Goal: Transaction & Acquisition: Purchase product/service

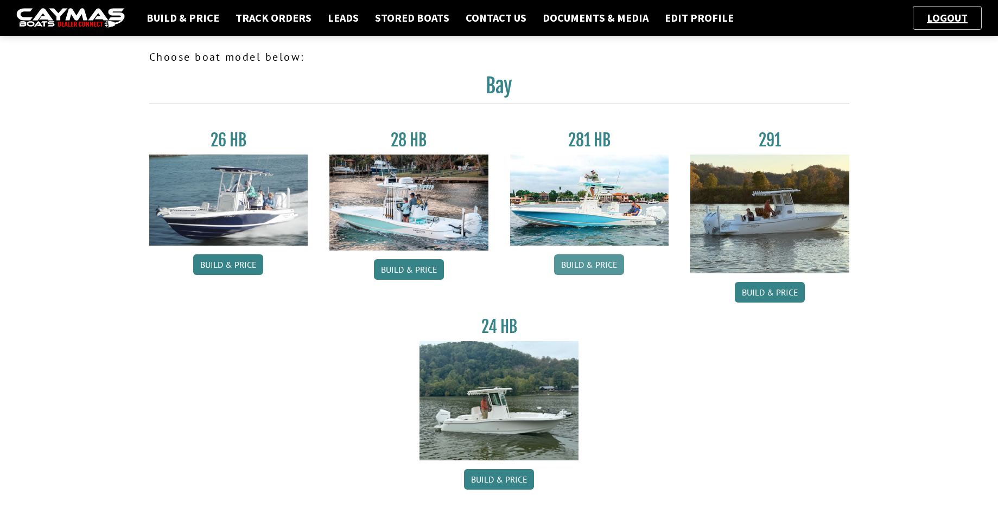
click at [588, 264] on link "Build & Price" at bounding box center [589, 264] width 70 height 21
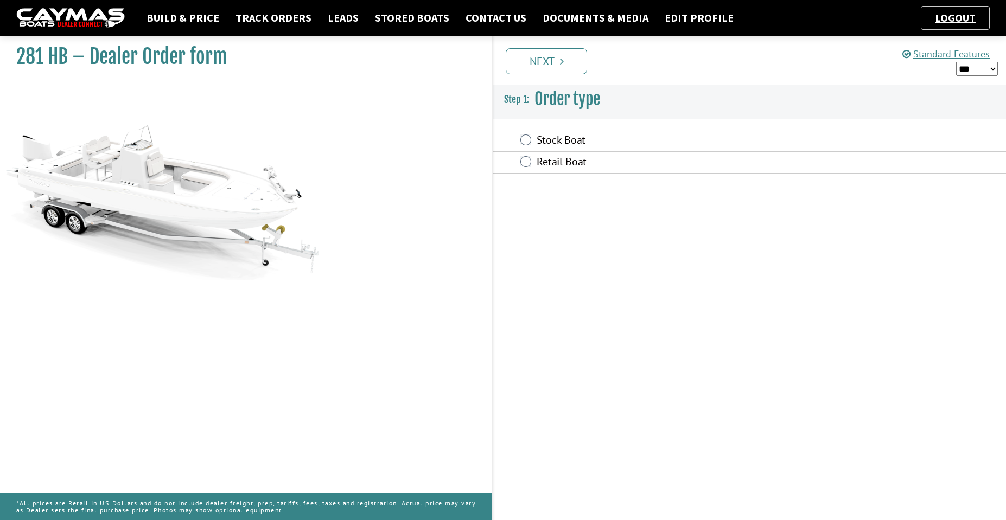
click at [554, 141] on label "Stock Boat" at bounding box center [678, 141] width 282 height 16
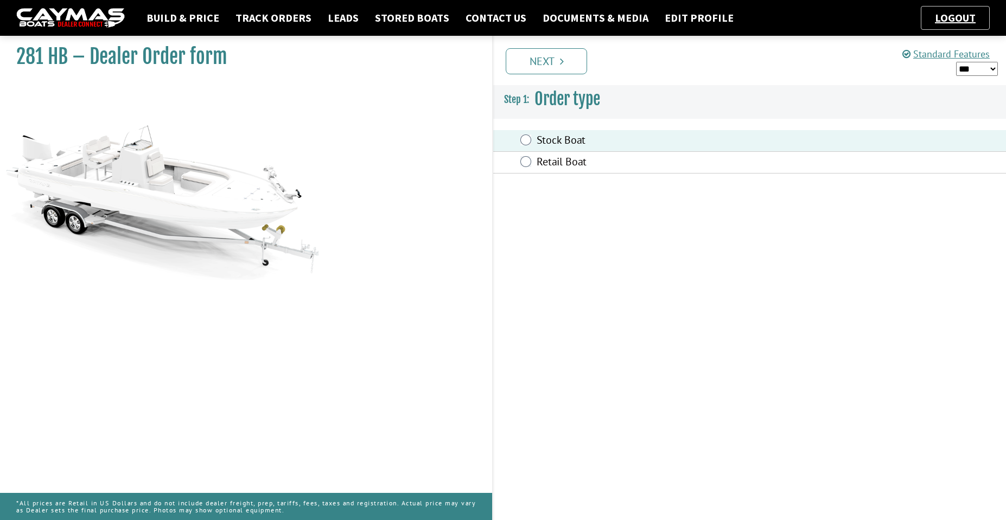
click at [549, 153] on div "Retail Boat" at bounding box center [749, 163] width 513 height 22
click at [549, 154] on div "Retail Boat" at bounding box center [749, 163] width 513 height 22
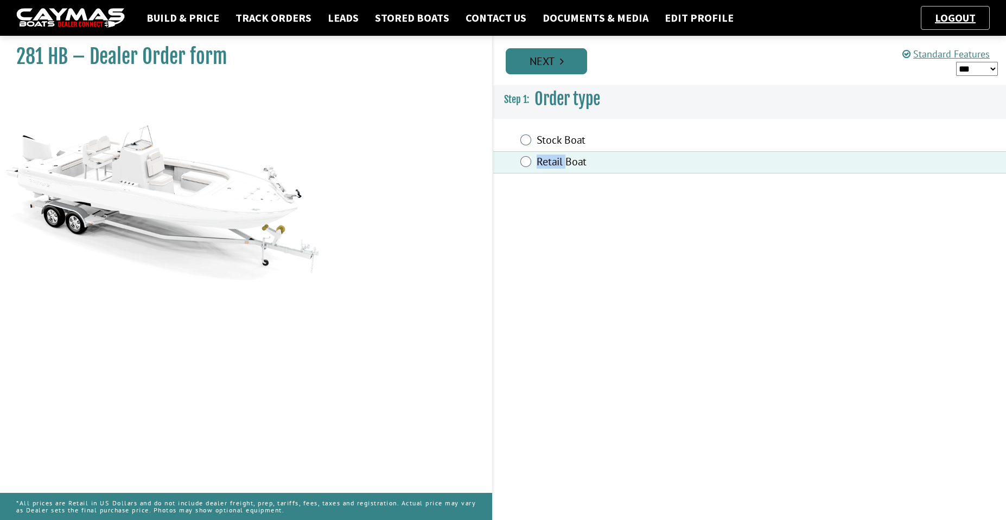
click at [556, 58] on link "Next" at bounding box center [546, 61] width 81 height 26
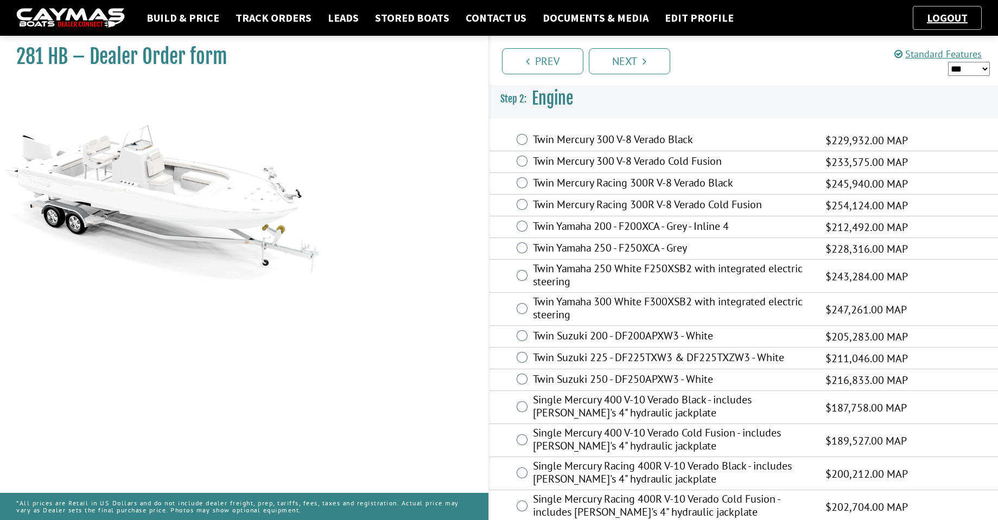
click at [634, 138] on label "Twin Mercury 300 V-8 Verado Black" at bounding box center [672, 141] width 279 height 16
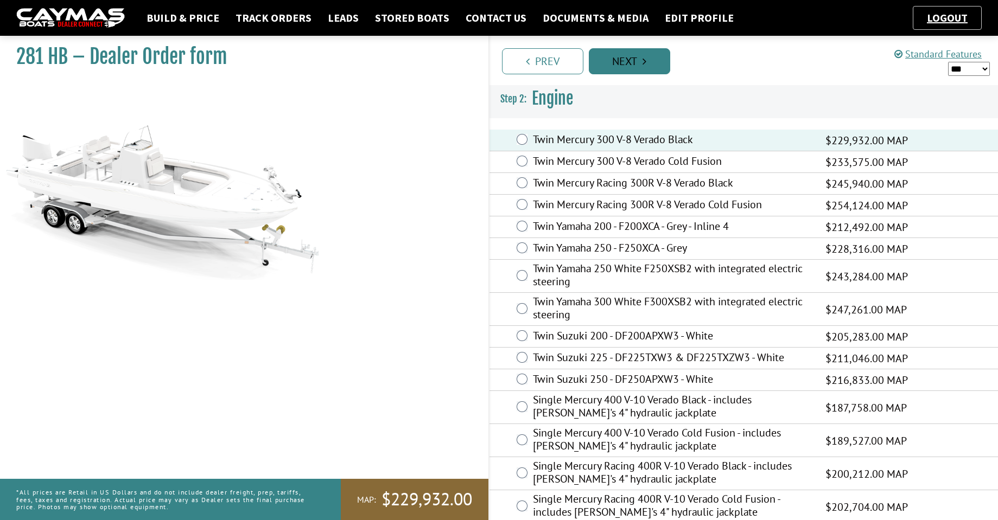
click at [622, 61] on link "Next" at bounding box center [629, 61] width 81 height 26
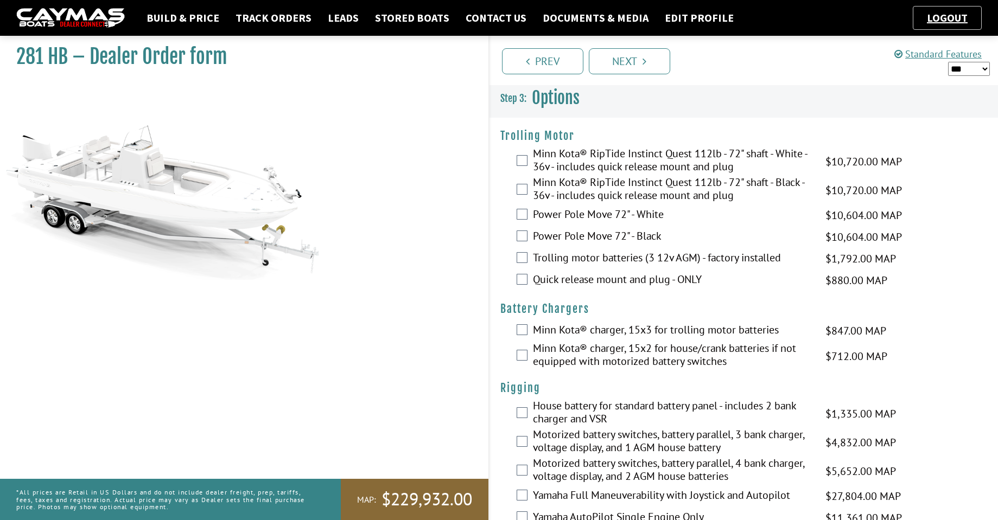
click at [415, 253] on div "281 HB – Dealer Order form" at bounding box center [238, 291] width 499 height 520
click at [649, 50] on link "Next" at bounding box center [629, 61] width 81 height 26
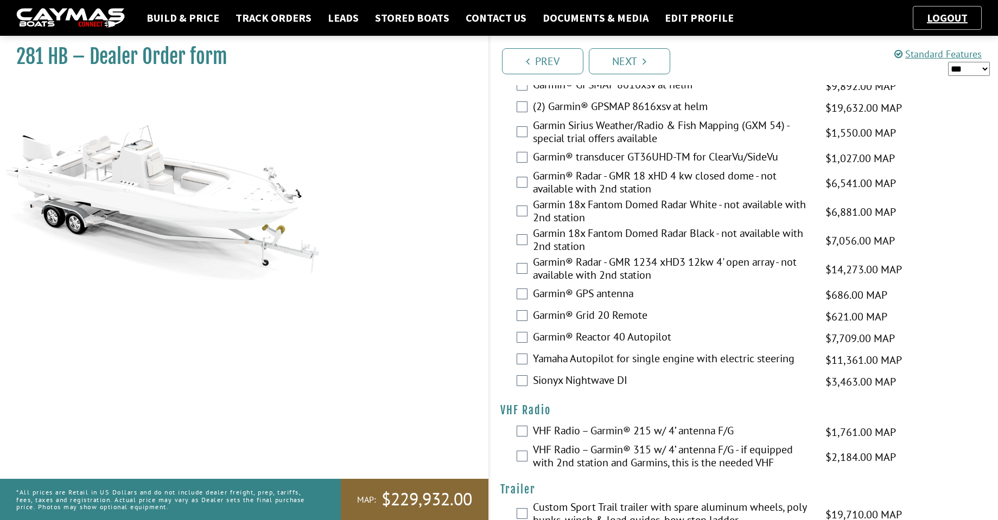
scroll to position [2948, 0]
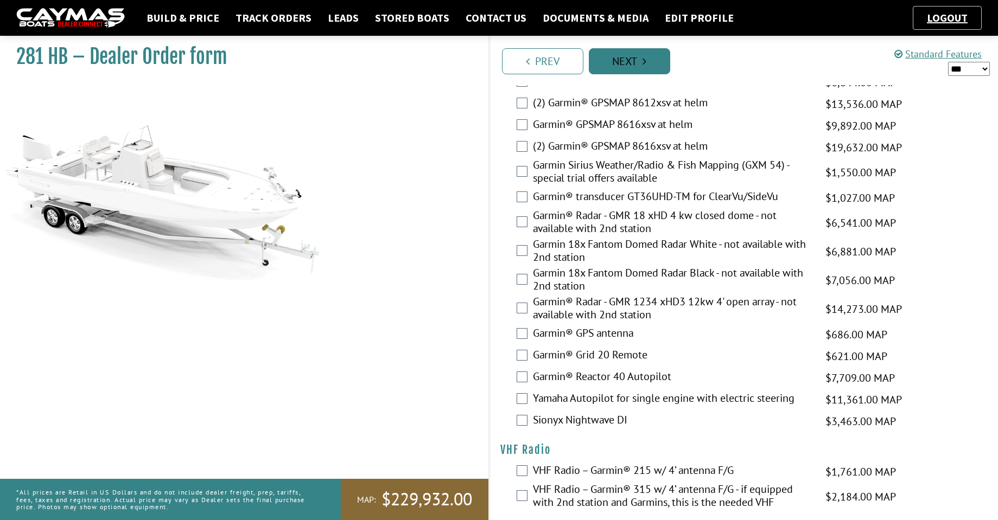
click at [639, 56] on link "Next" at bounding box center [629, 61] width 81 height 26
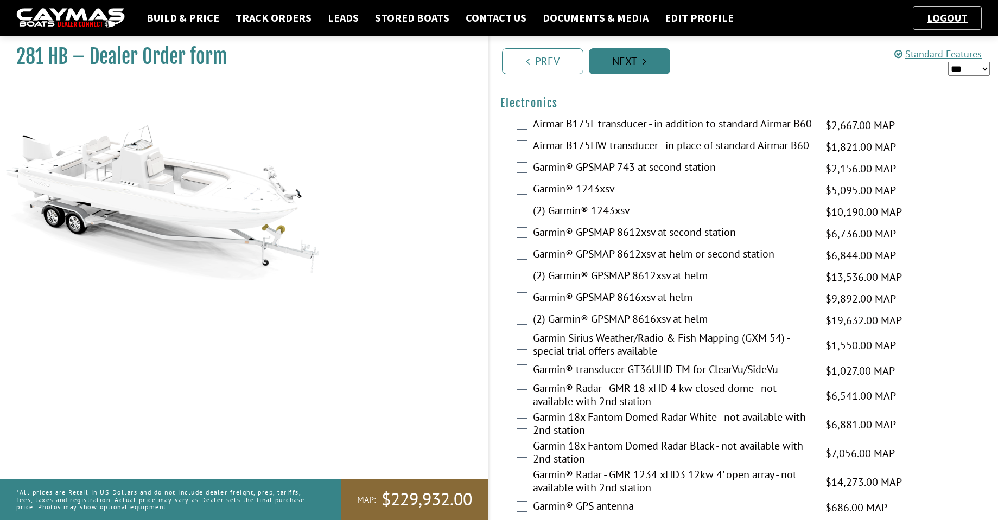
click at [639, 56] on link "Next" at bounding box center [629, 61] width 81 height 26
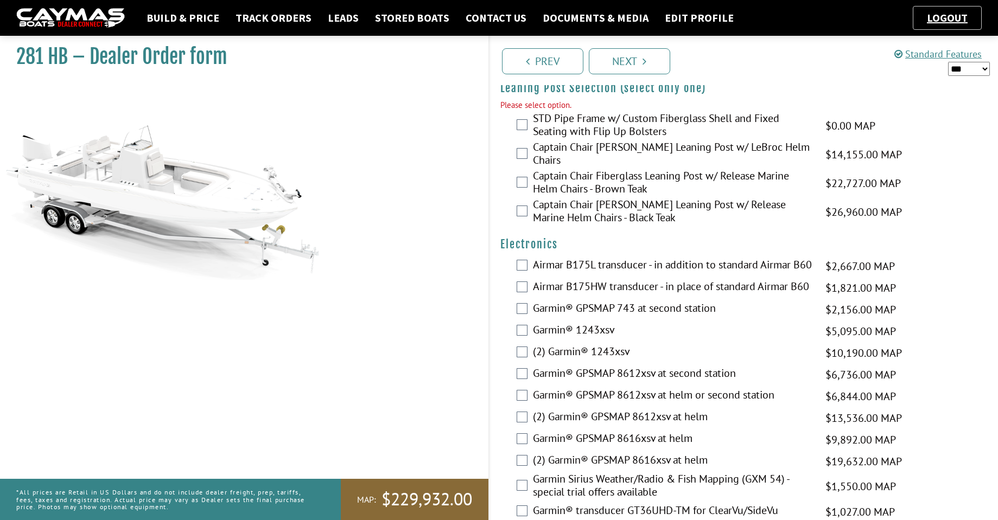
scroll to position [2632, 0]
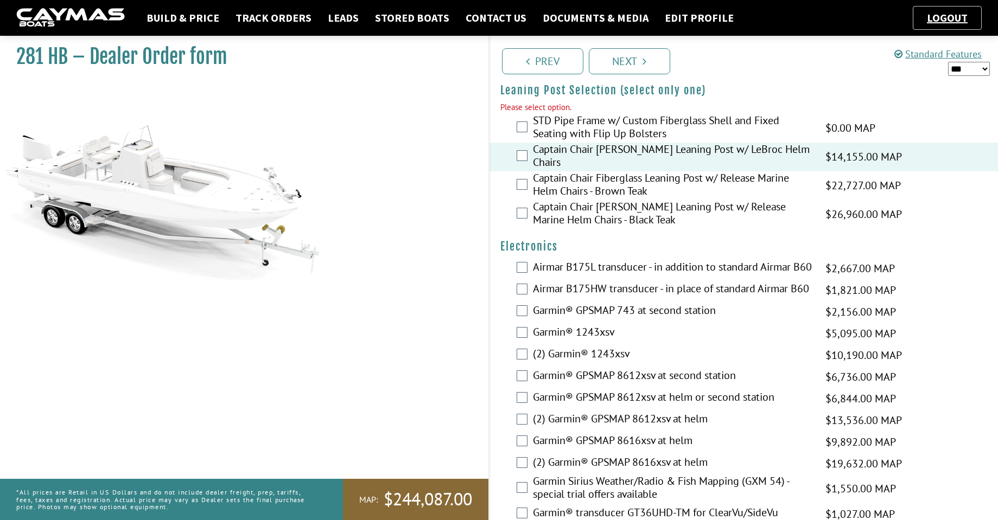
click at [630, 81] on div "Prev Next" at bounding box center [743, 60] width 510 height 49
click at [636, 71] on link "Next" at bounding box center [629, 61] width 81 height 26
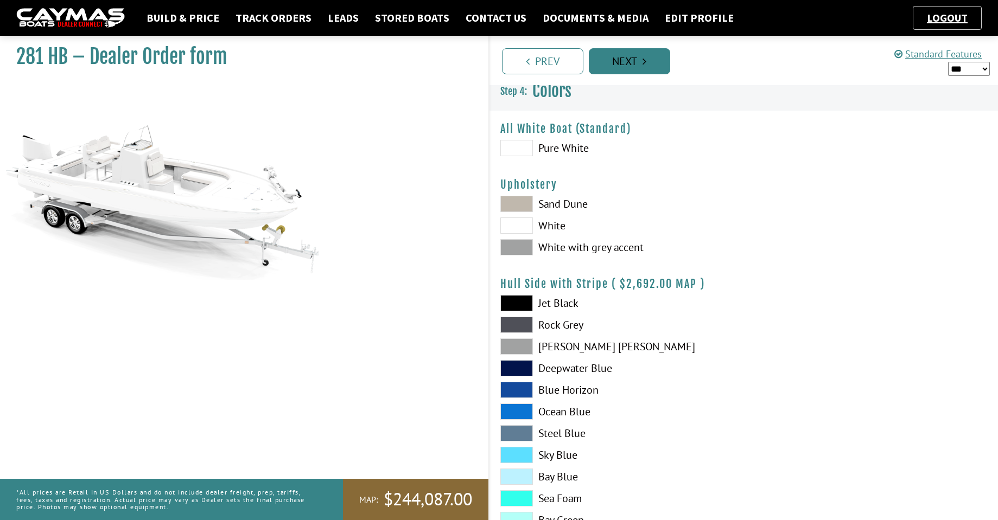
scroll to position [0, 0]
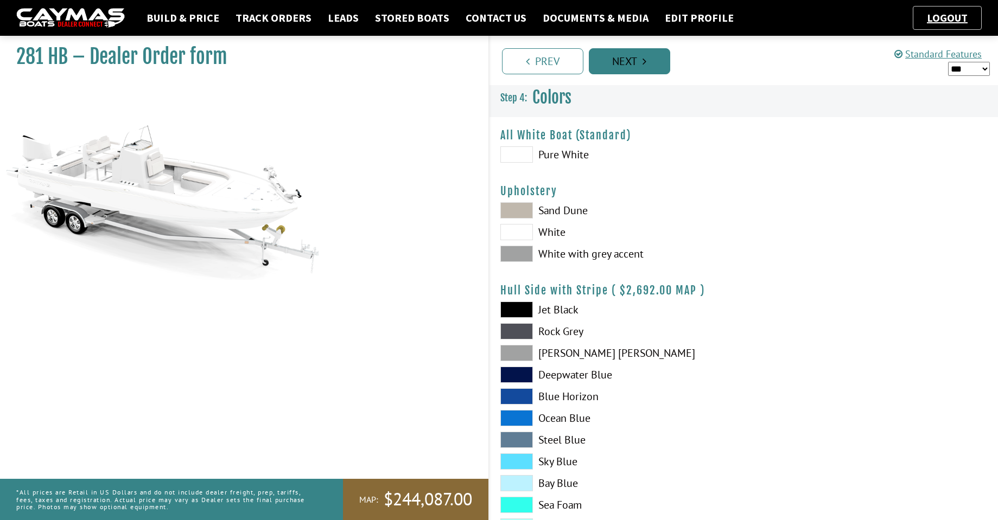
click at [639, 65] on link "Next" at bounding box center [629, 61] width 81 height 26
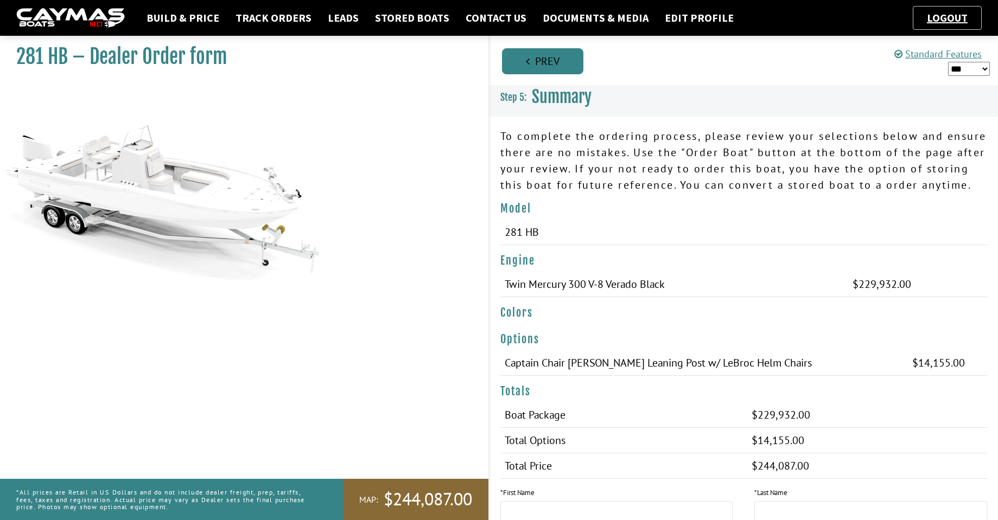
click at [549, 60] on link "Prev" at bounding box center [542, 61] width 81 height 26
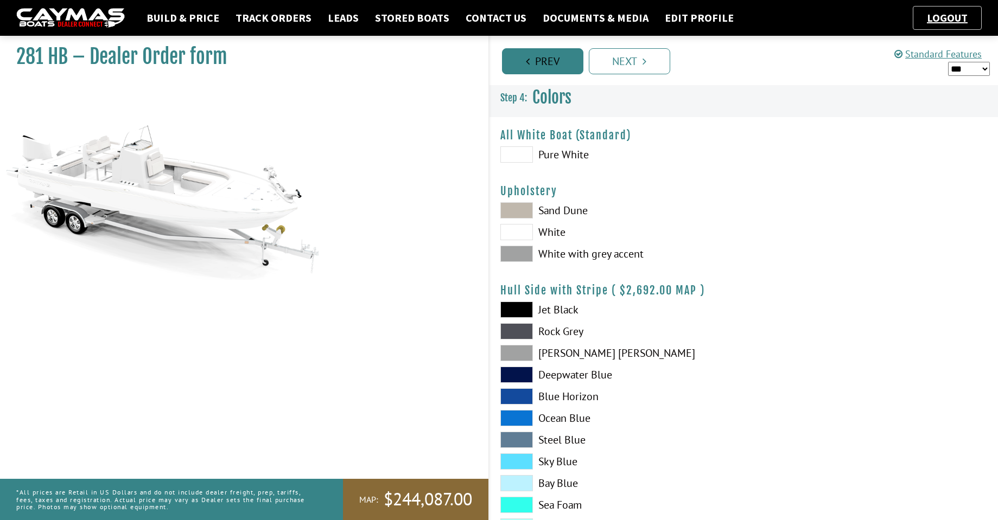
click at [549, 60] on link "Prev" at bounding box center [542, 61] width 81 height 26
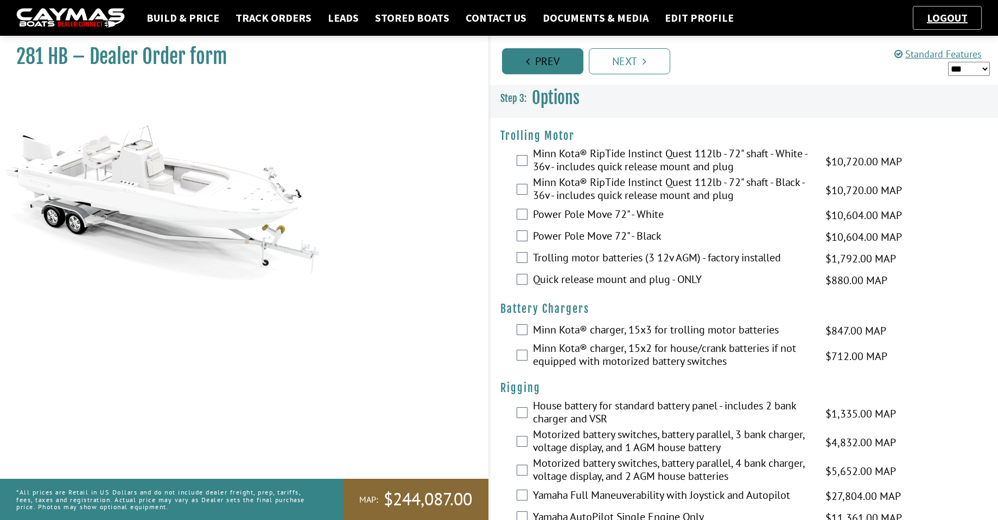
click at [549, 60] on link "Prev" at bounding box center [542, 61] width 81 height 26
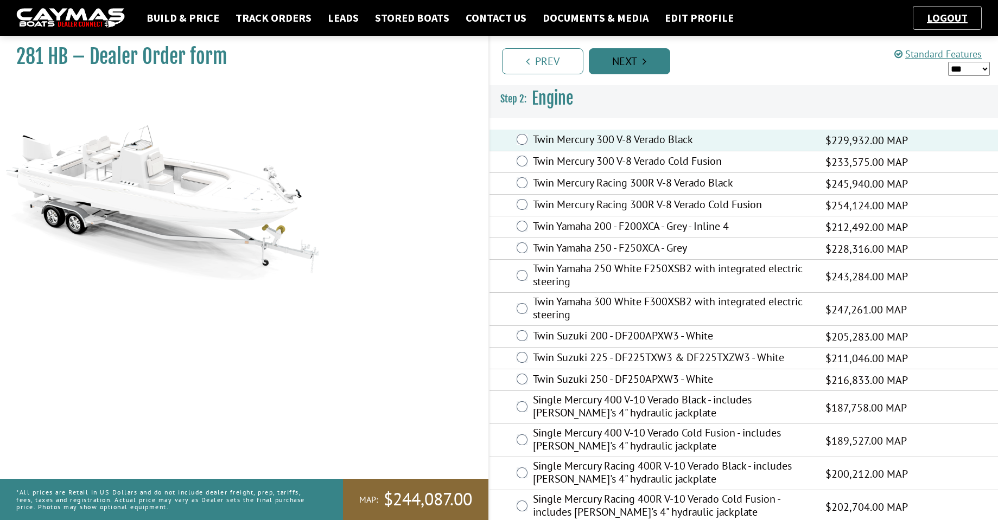
click at [639, 61] on link "Next" at bounding box center [629, 61] width 81 height 26
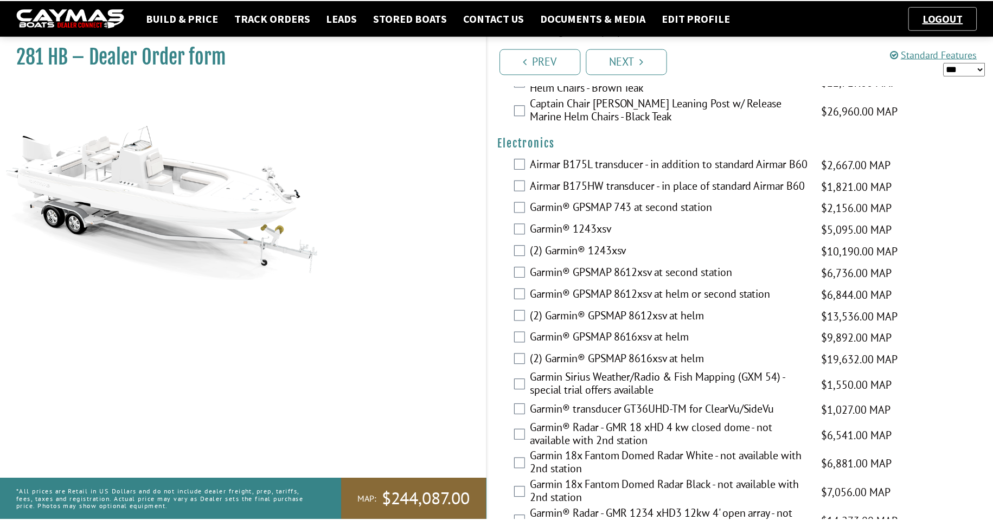
scroll to position [2484, 0]
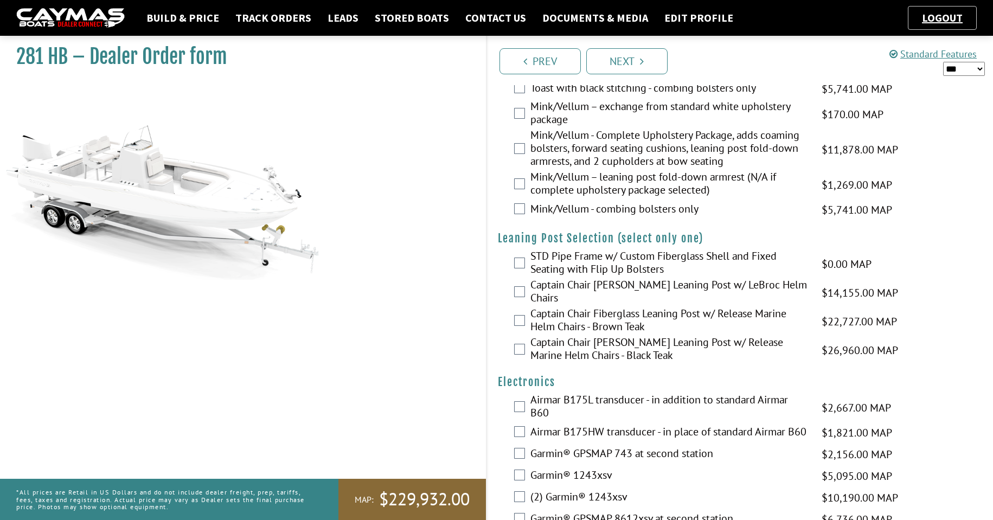
click at [636, 199] on label "Mink/Vellum – leaning post fold-down armrest (N/A if complete upholstery packag…" at bounding box center [670, 184] width 278 height 29
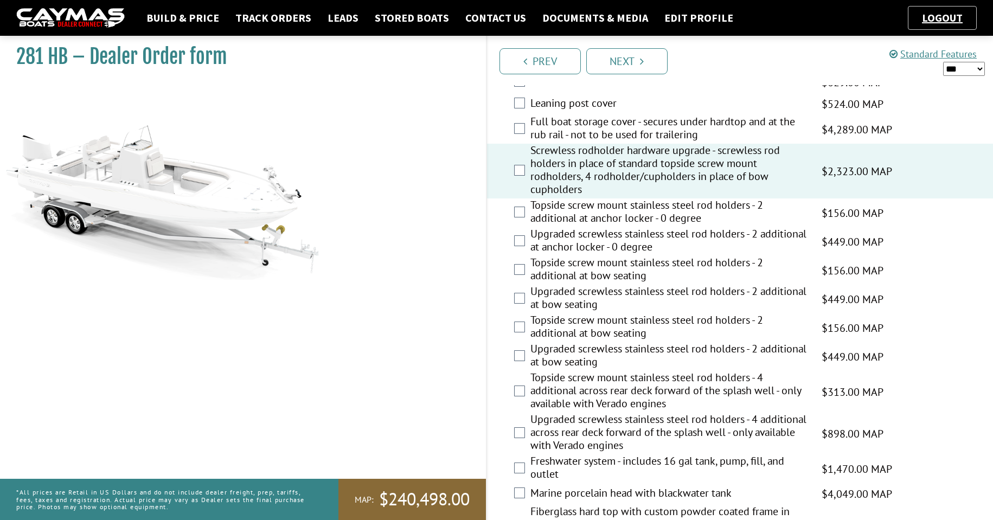
scroll to position [924, 0]
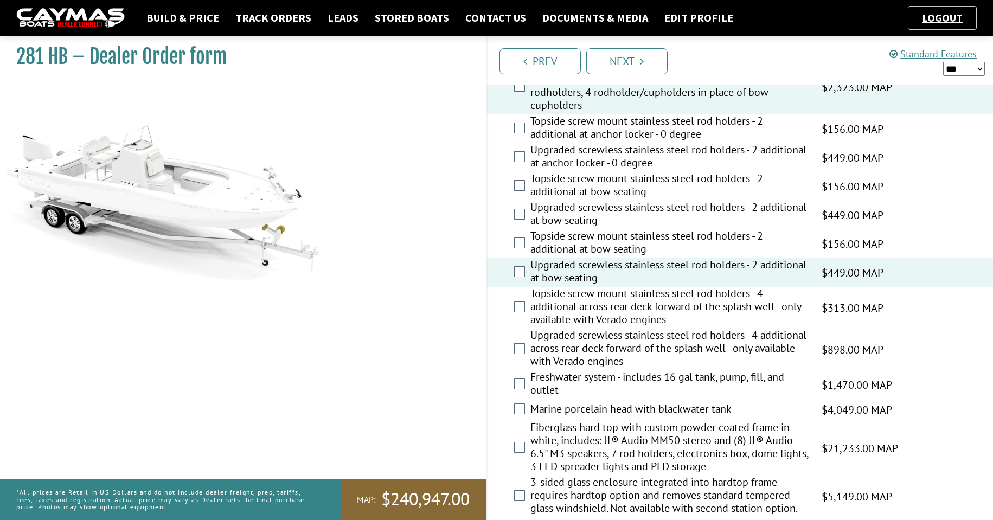
click at [795, 227] on label "Upgraded screwless stainless steel rod holders - 2 additional at bow seating" at bounding box center [670, 215] width 278 height 29
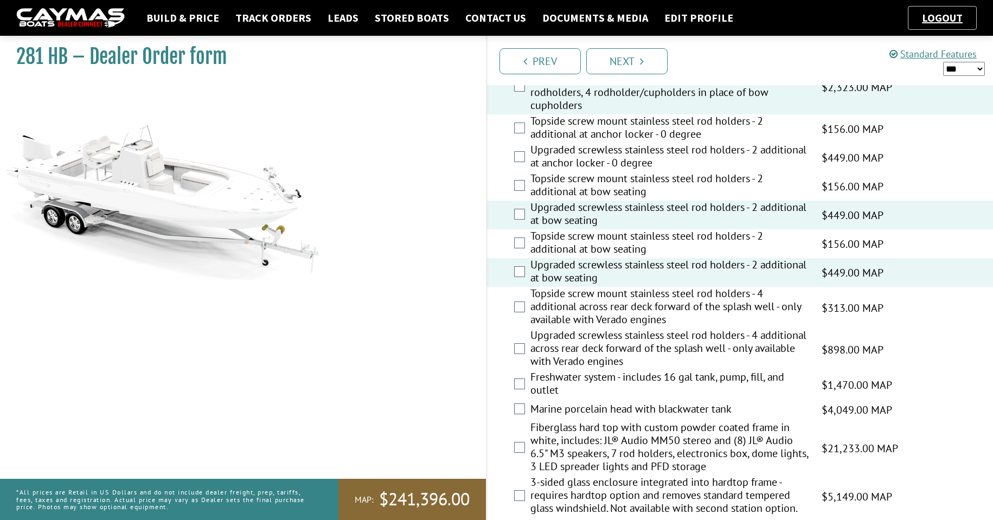
click at [658, 201] on label "Topside screw mount stainless steel rod holders - 2 additional at bow seating" at bounding box center [670, 186] width 278 height 29
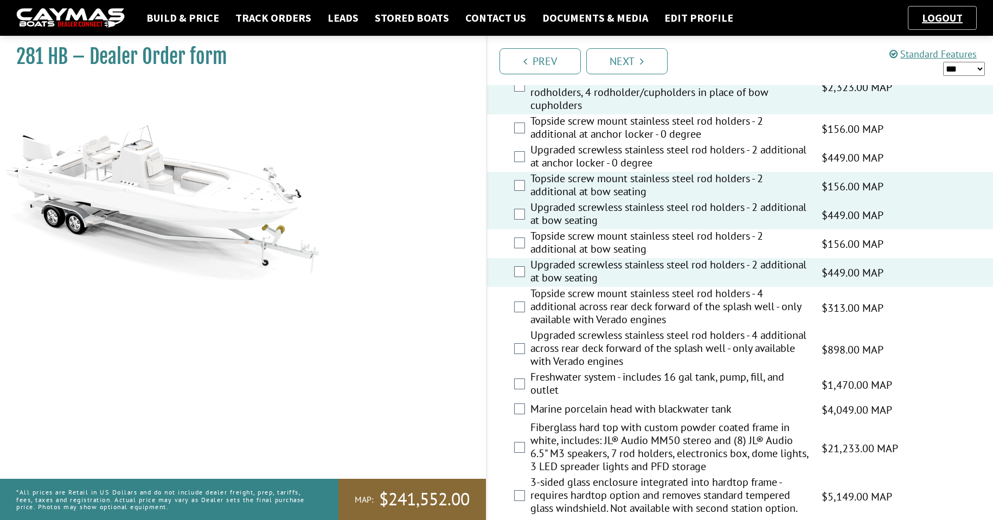
click at [660, 172] on label "Upgraded screwless stainless steel rod holders - 2 additional at anchor locker …" at bounding box center [670, 157] width 278 height 29
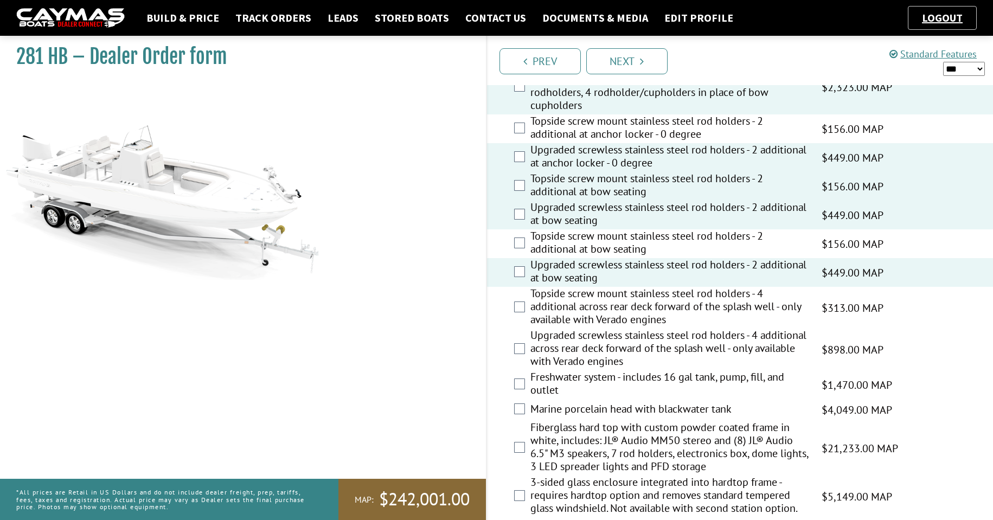
click at [684, 142] on label "Topside screw mount stainless steel rod holders - 2 additional at anchor locker…" at bounding box center [670, 128] width 278 height 29
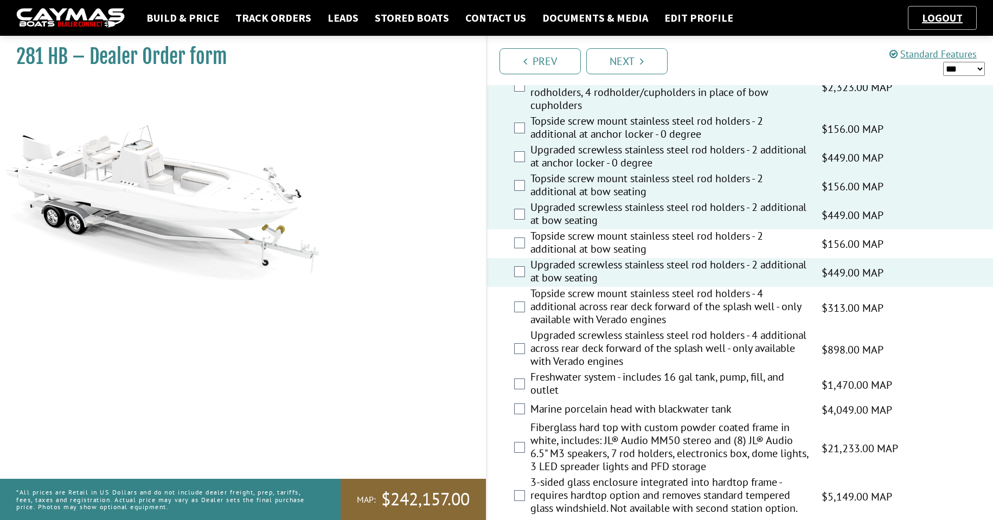
scroll to position [834, 0]
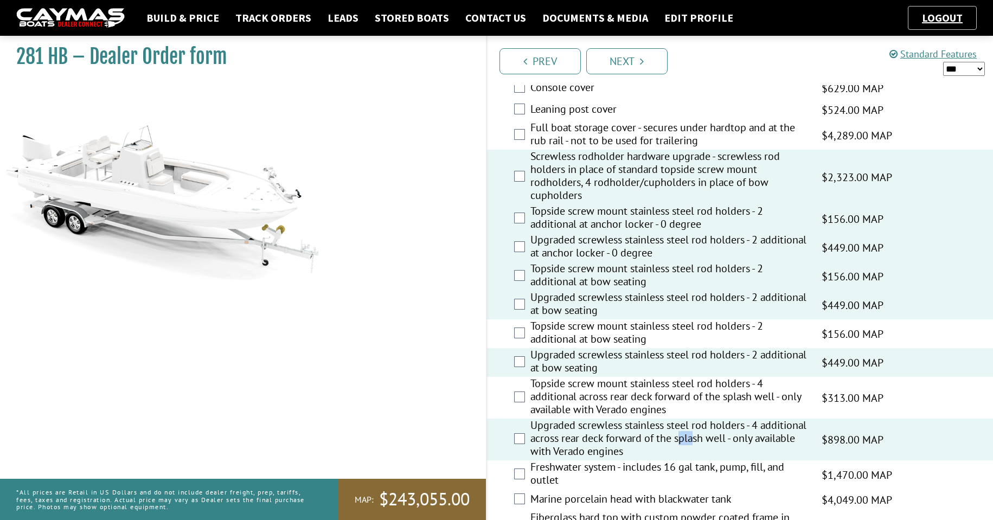
click at [745, 454] on label "Upgraded screwless stainless steel rod holders - 4 additional across rear deck …" at bounding box center [670, 440] width 278 height 42
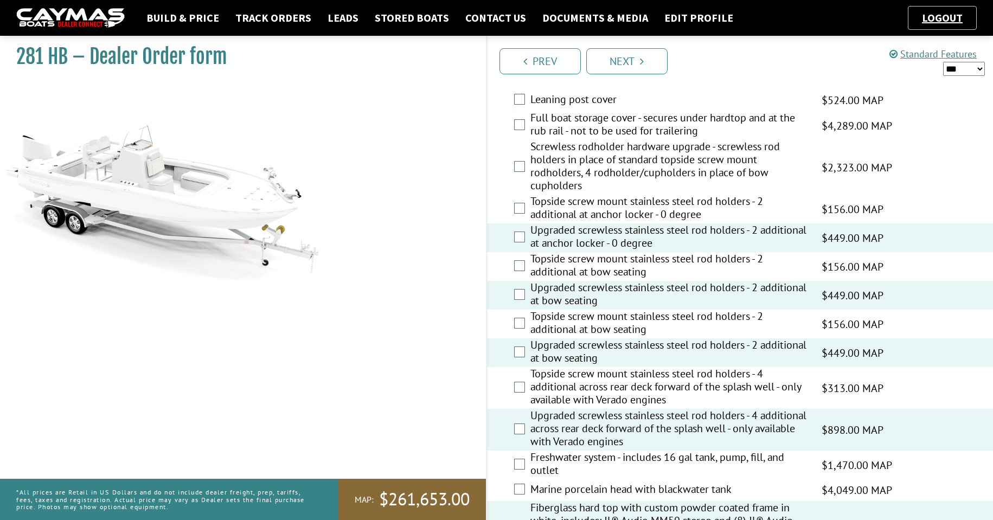
scroll to position [869, 0]
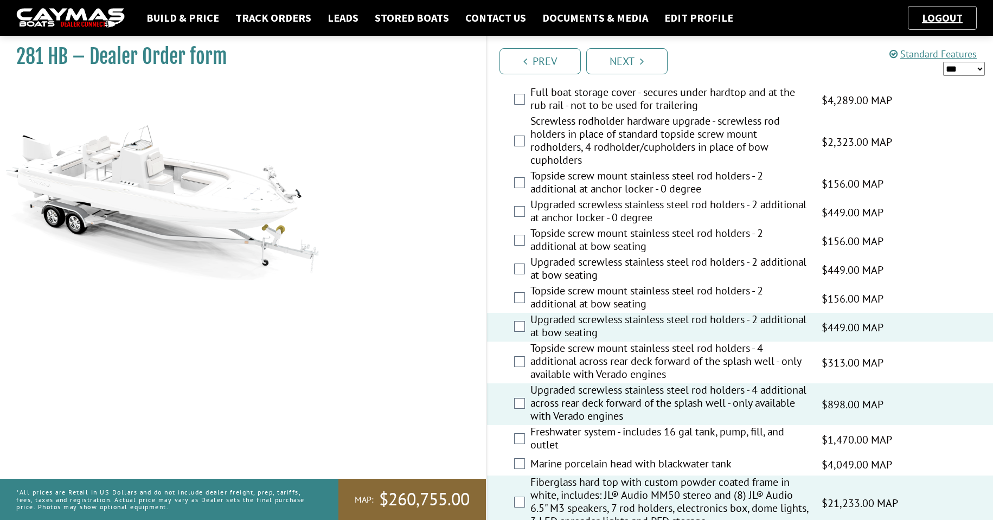
click at [520, 342] on div "Upgraded screwless stainless steel rod holders - 2 additional at bow seating $4…" at bounding box center [740, 327] width 507 height 29
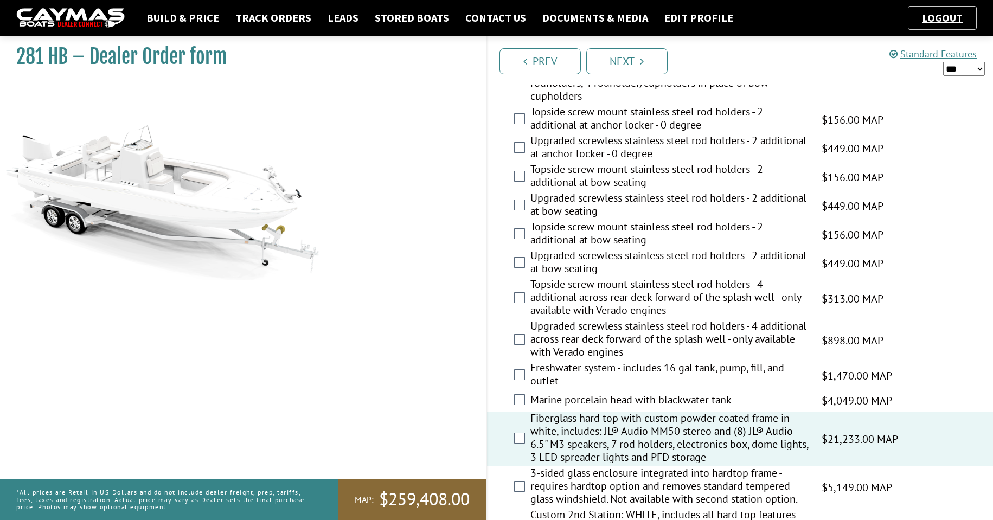
scroll to position [960, 0]
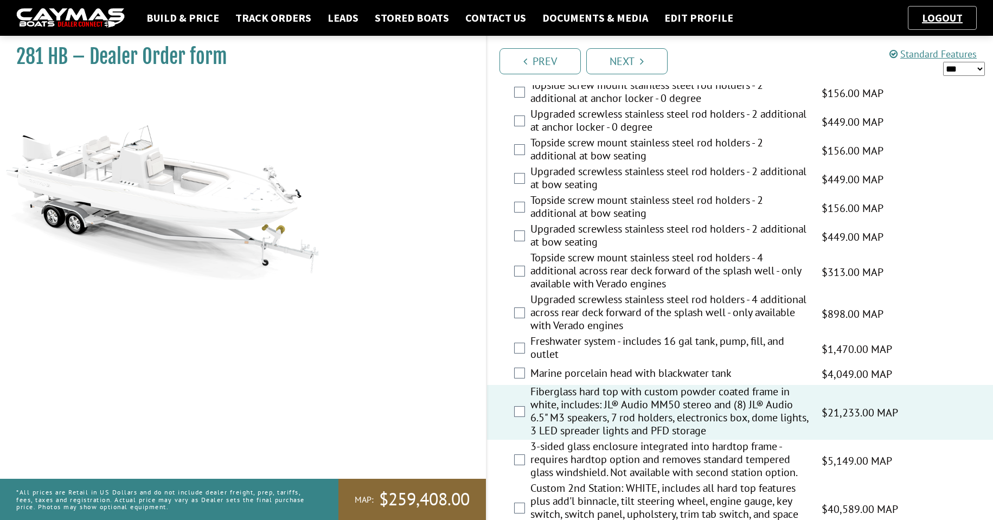
click at [525, 419] on div "Fiberglass hard top with custom powder coated frame in white, includes: JL® Aud…" at bounding box center [740, 412] width 507 height 55
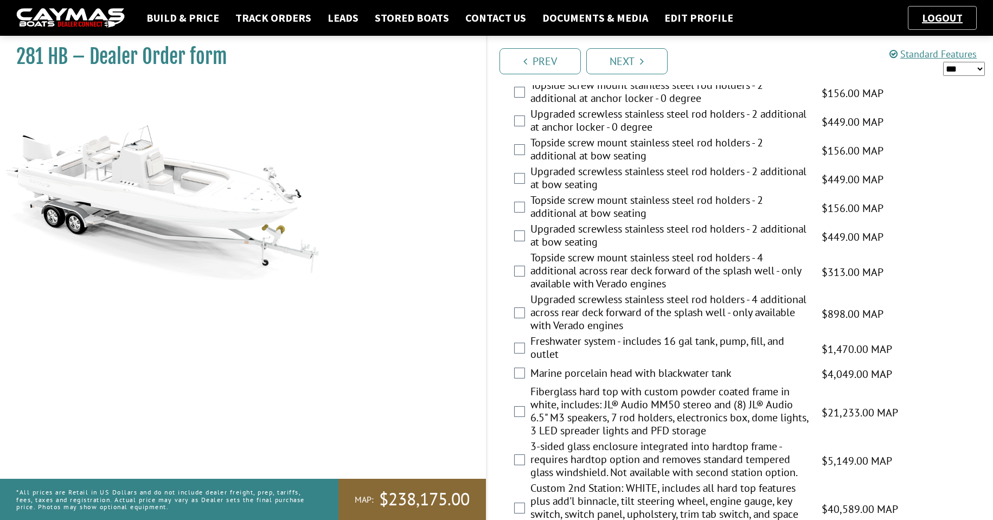
scroll to position [276, 0]
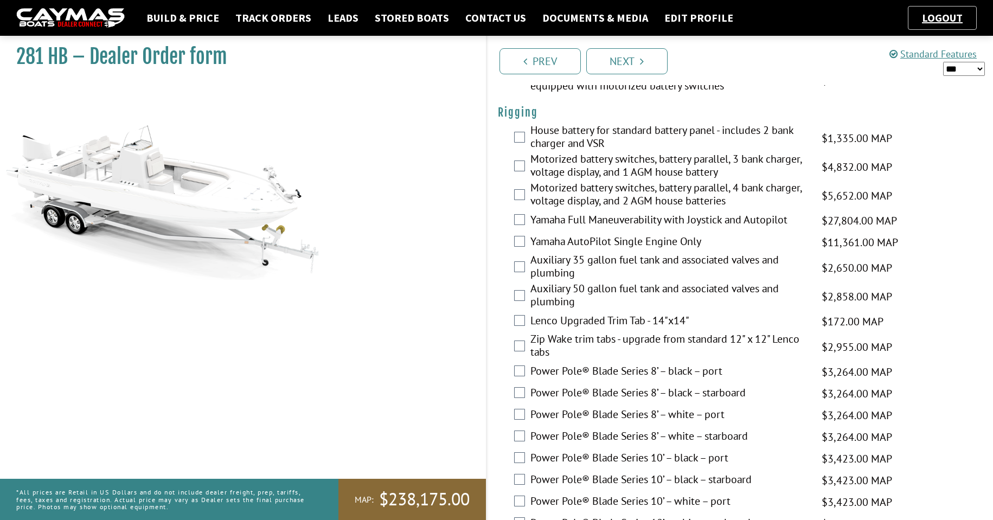
click at [850, 289] on span "$2,858.00 MAP" at bounding box center [857, 297] width 71 height 16
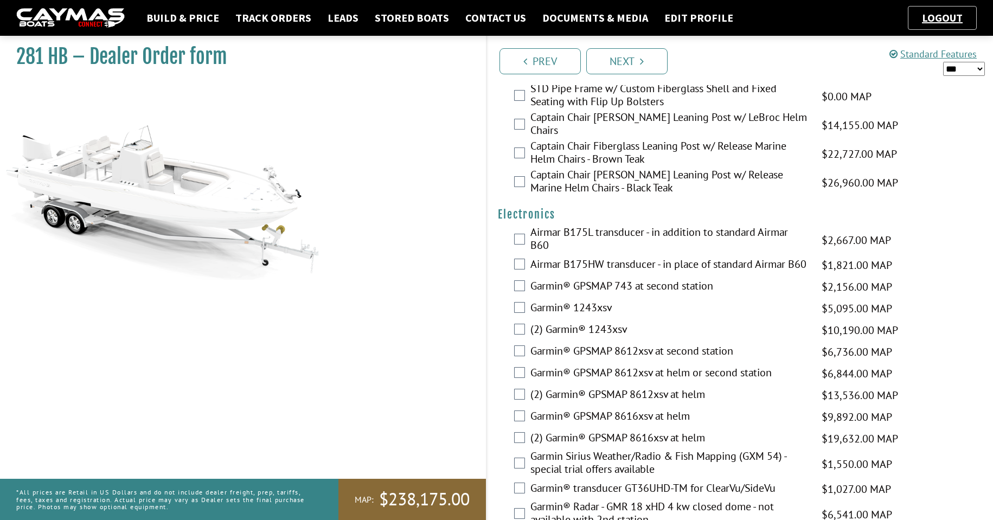
scroll to position [2678, 0]
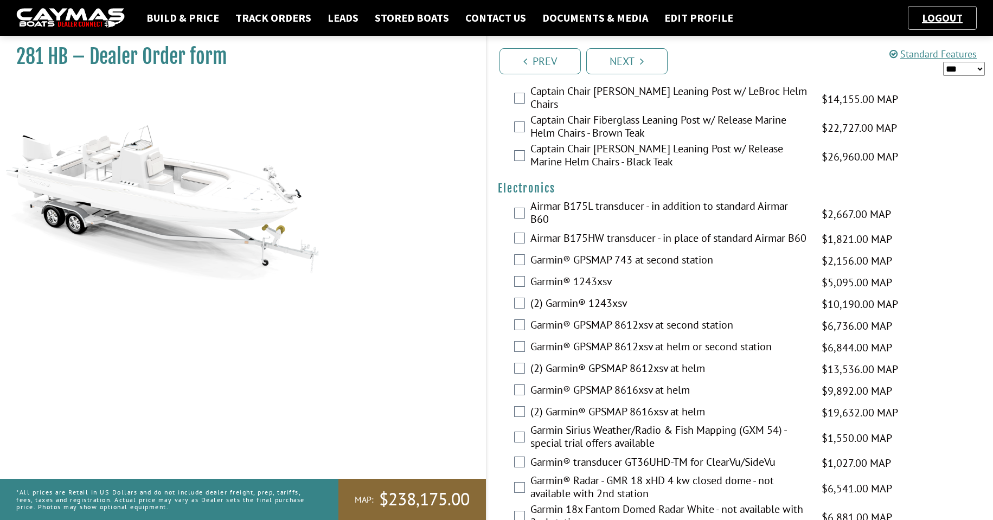
click at [554, 421] on label "(2) Garmin® GPSMAP 8616xsv at helm" at bounding box center [670, 413] width 278 height 16
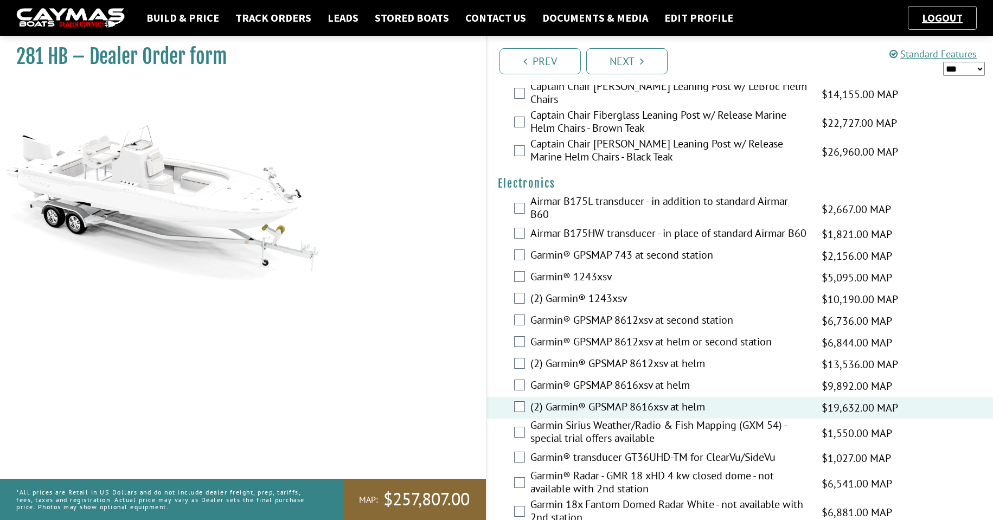
scroll to position [2686, 0]
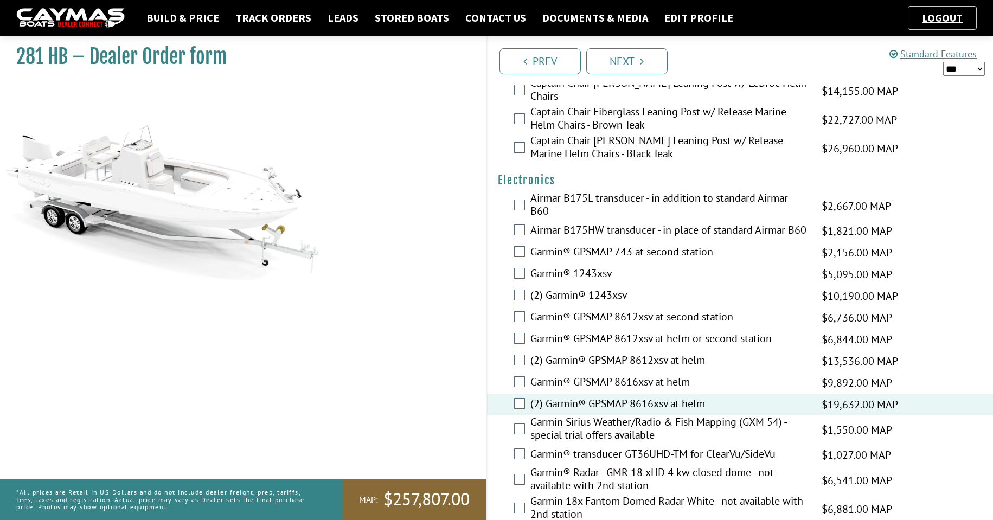
click at [481, 426] on div "281 HB – Dealer Order form" at bounding box center [237, 291] width 497 height 520
